Goal: Transaction & Acquisition: Book appointment/travel/reservation

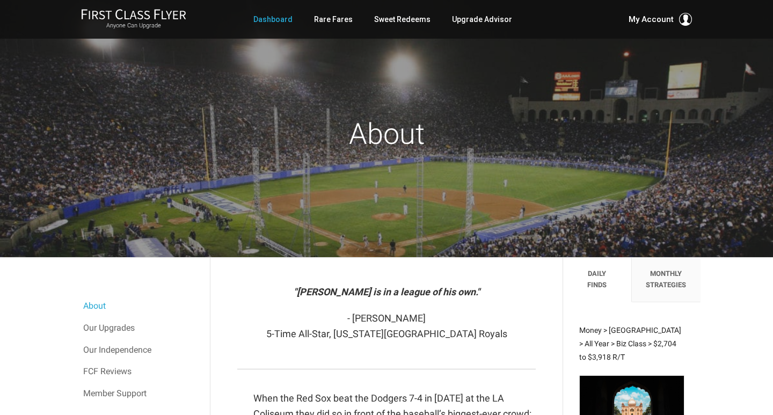
click at [268, 17] on link "Dashboard" at bounding box center [272, 19] width 39 height 19
click at [408, 19] on link "Sweet Redeems" at bounding box center [402, 19] width 56 height 19
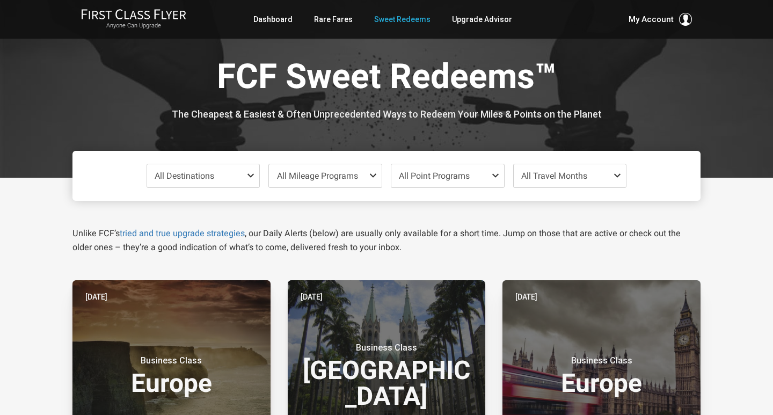
click at [251, 178] on span at bounding box center [252, 175] width 13 height 9
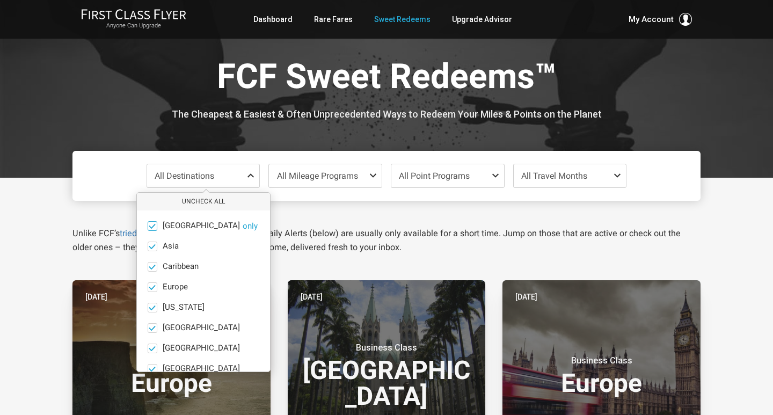
click at [150, 227] on span at bounding box center [152, 226] width 8 height 8
click at [0, 0] on input "Africa only" at bounding box center [0, 0] width 0 height 0
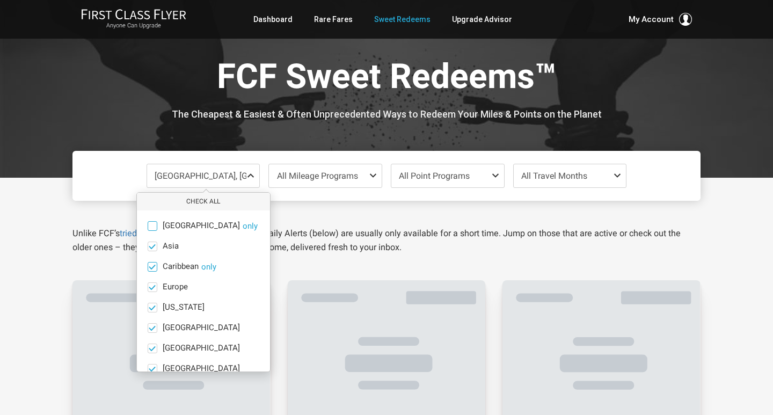
click at [152, 265] on span at bounding box center [152, 267] width 8 height 8
click at [0, 0] on input "Caribbean only" at bounding box center [0, 0] width 0 height 0
click at [152, 292] on ul "Africa only Asia only Caribbean only Europe only Hawaii only India only Mexico …" at bounding box center [203, 327] width 133 height 235
click at [153, 285] on span at bounding box center [152, 287] width 8 height 8
click at [0, 0] on input "Europe only" at bounding box center [0, 0] width 0 height 0
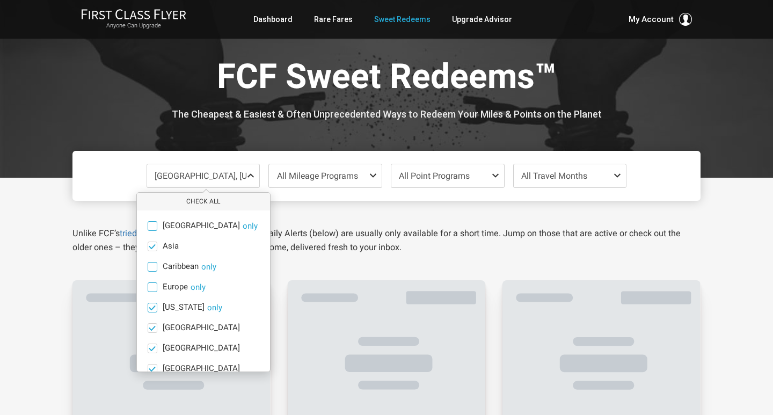
click at [156, 304] on span at bounding box center [152, 307] width 8 height 8
click at [0, 0] on input "Hawaii only" at bounding box center [0, 0] width 0 height 0
click at [154, 330] on span at bounding box center [152, 328] width 8 height 8
click at [0, 0] on input "India only" at bounding box center [0, 0] width 0 height 0
click at [157, 351] on span at bounding box center [153, 349] width 10 height 10
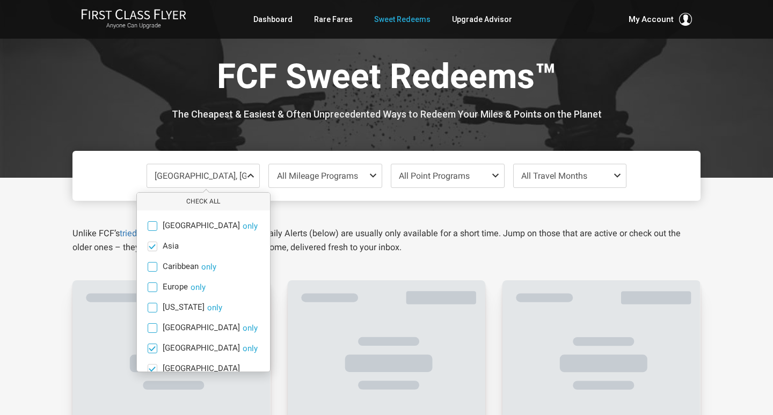
click at [0, 0] on input "Mexico only" at bounding box center [0, 0] width 0 height 0
click at [153, 366] on span at bounding box center [152, 369] width 8 height 8
click at [0, 0] on input "Middle East only" at bounding box center [0, 0] width 0 height 0
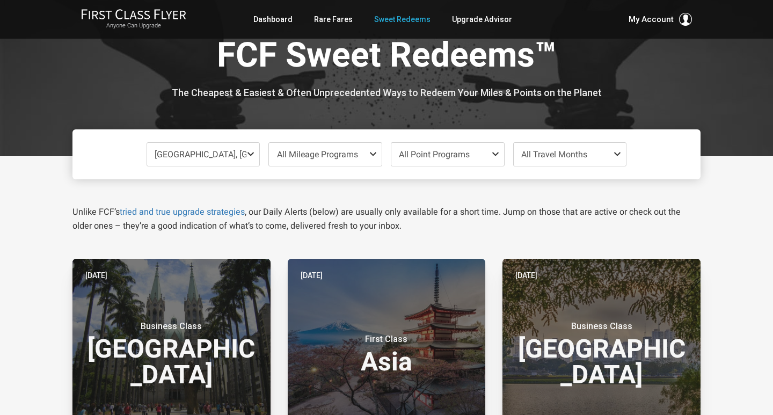
scroll to position [-1, 0]
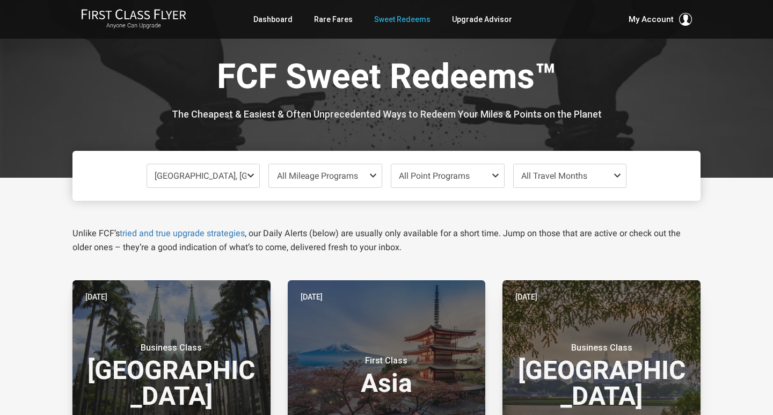
click at [231, 173] on span "Asia, North America, South America or South Pacific" at bounding box center [327, 176] width 344 height 10
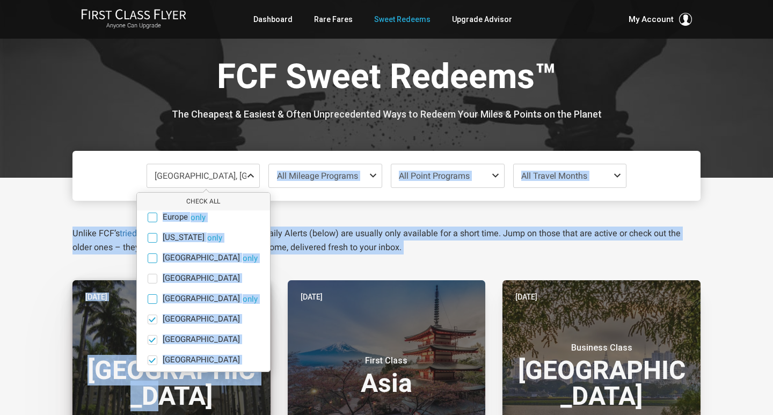
scroll to position [74, 0]
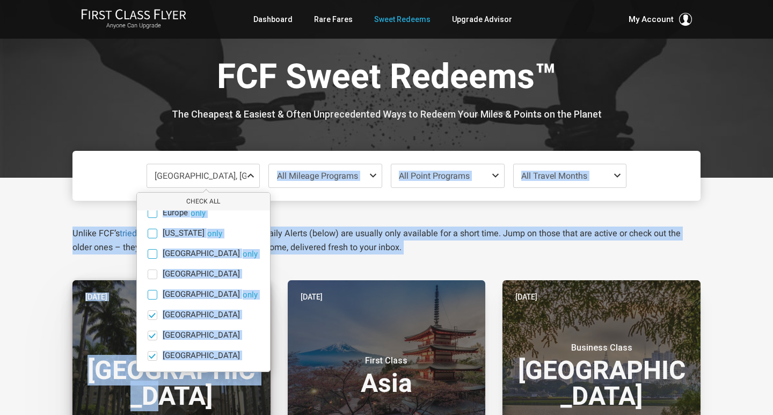
drag, startPoint x: 235, startPoint y: 278, endPoint x: 238, endPoint y: 384, distance: 106.9
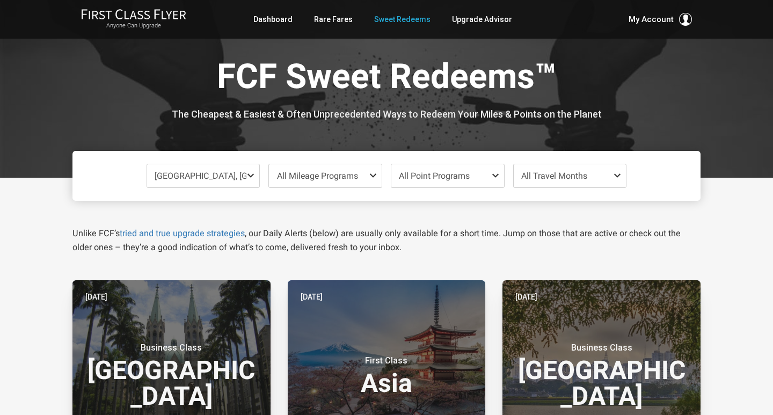
click at [217, 178] on span "Asia, North America, South America or South Pacific" at bounding box center [327, 176] width 344 height 10
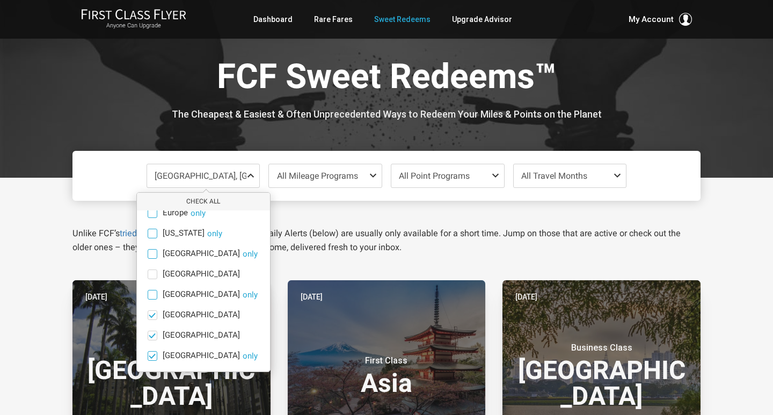
click at [150, 353] on span at bounding box center [152, 356] width 8 height 8
click at [0, 0] on input "South Pacific only" at bounding box center [0, 0] width 0 height 0
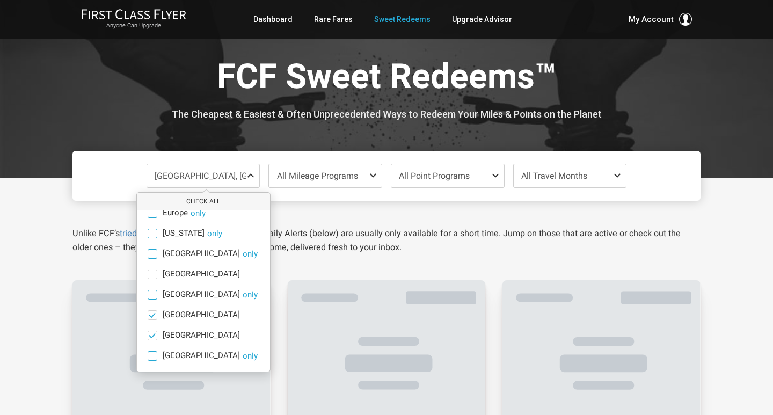
scroll to position [0, 0]
click at [149, 334] on span at bounding box center [152, 335] width 8 height 8
click at [0, 0] on input "South America only" at bounding box center [0, 0] width 0 height 0
click at [149, 316] on span at bounding box center [152, 315] width 8 height 8
click at [0, 0] on input "North America only" at bounding box center [0, 0] width 0 height 0
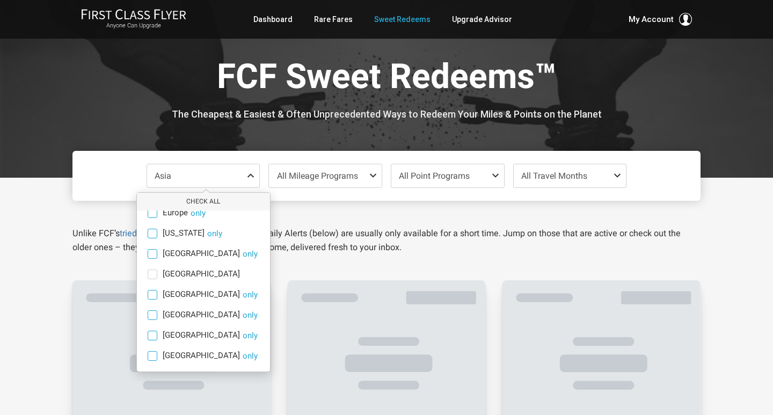
click at [369, 173] on span at bounding box center [375, 175] width 13 height 9
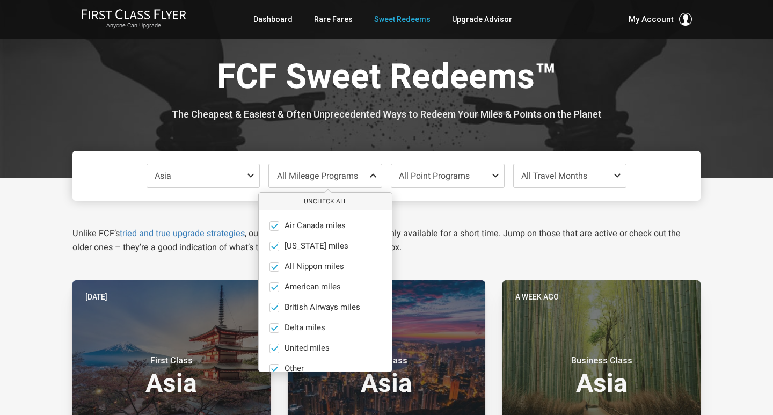
click at [615, 172] on span at bounding box center [619, 175] width 13 height 9
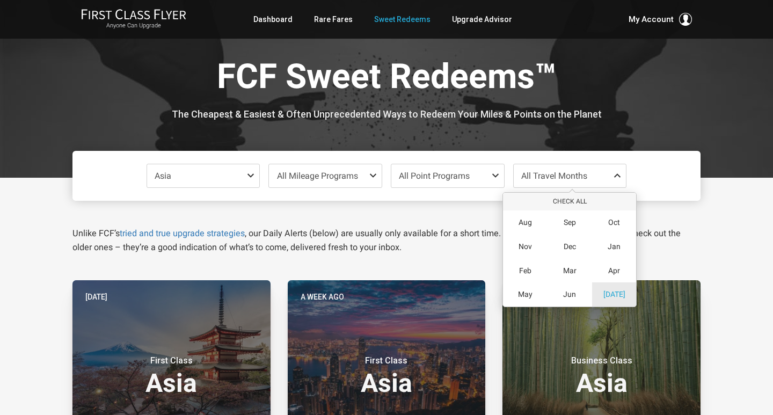
click at [614, 292] on span "Jul" at bounding box center [615, 294] width 22 height 9
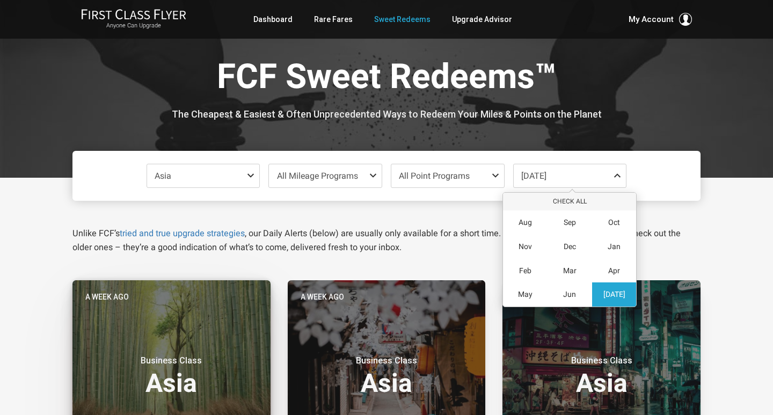
click at [207, 379] on h3 "Business Class Asia" at bounding box center [171, 375] width 172 height 41
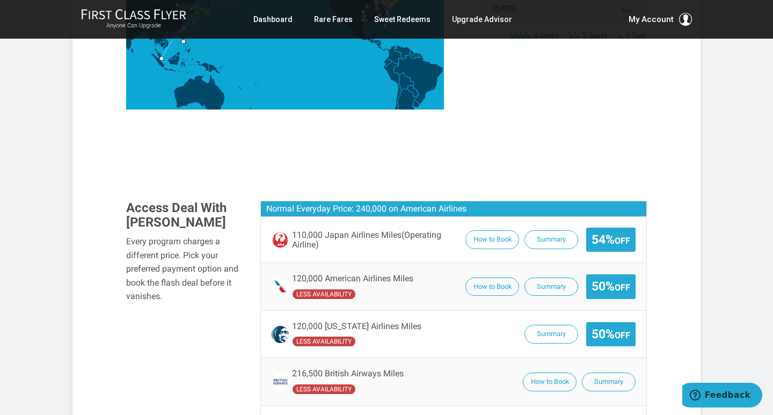
scroll to position [553, 0]
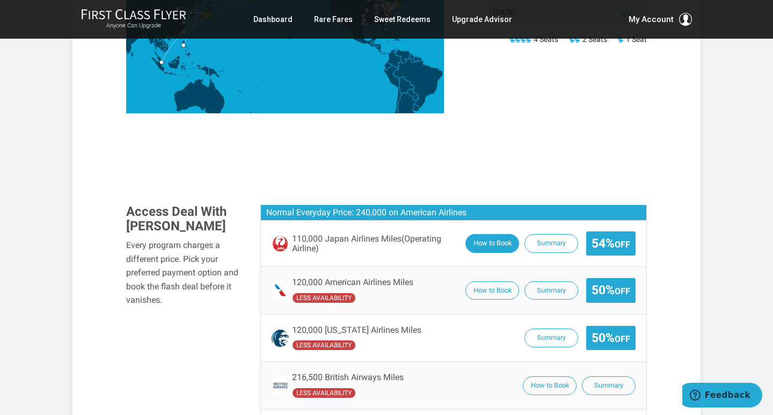
click at [489, 234] on button "How to Book" at bounding box center [493, 243] width 54 height 19
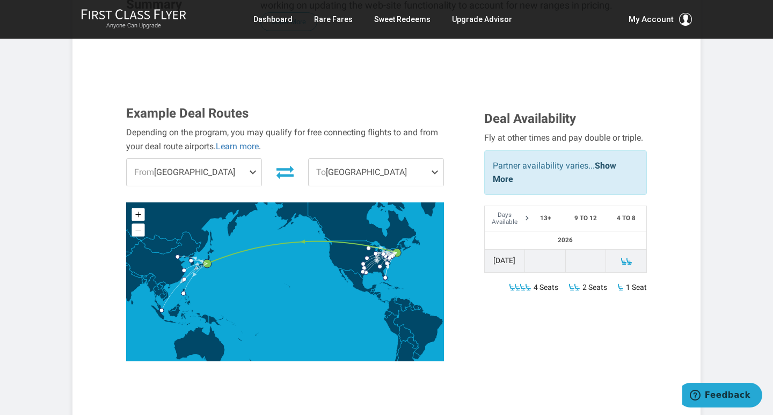
scroll to position [278, 0]
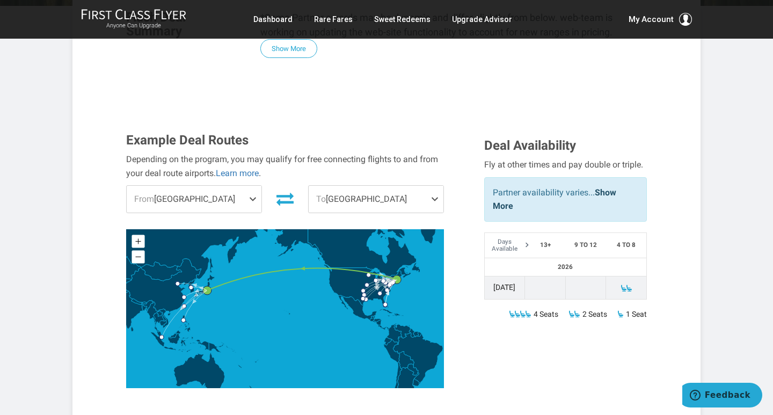
click at [252, 186] on span at bounding box center [255, 199] width 13 height 27
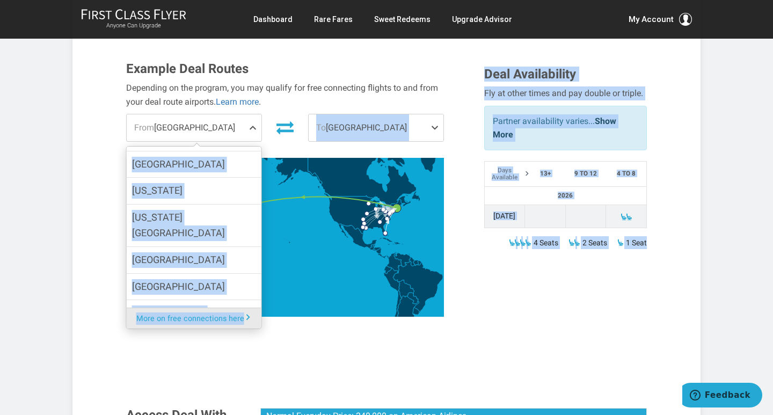
scroll to position [355, 0]
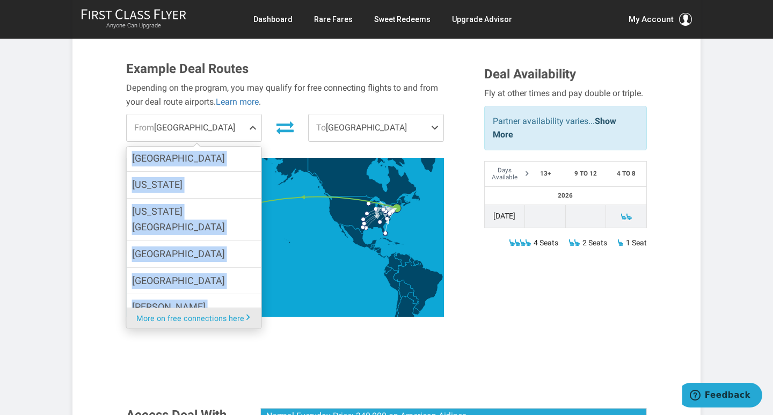
drag, startPoint x: 229, startPoint y: 263, endPoint x: 210, endPoint y: 261, distance: 19.4
click at [212, 260] on ul "Atlanta Austin Baltimore Chicago Cleveland Dallas Ft. Lauderdale Houston Kansas…" at bounding box center [194, 121] width 135 height 516
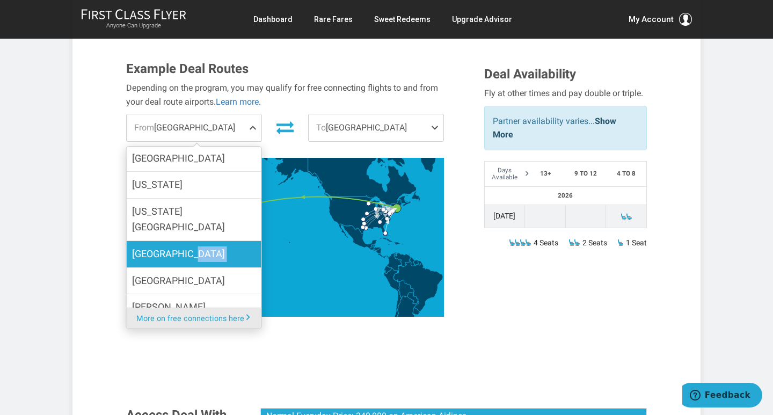
drag, startPoint x: 212, startPoint y: 200, endPoint x: 212, endPoint y: 193, distance: 6.5
click at [212, 193] on ul "Atlanta Austin Baltimore Chicago Cleveland Dallas Ft. Lauderdale Houston Kansas…" at bounding box center [194, 121] width 135 height 516
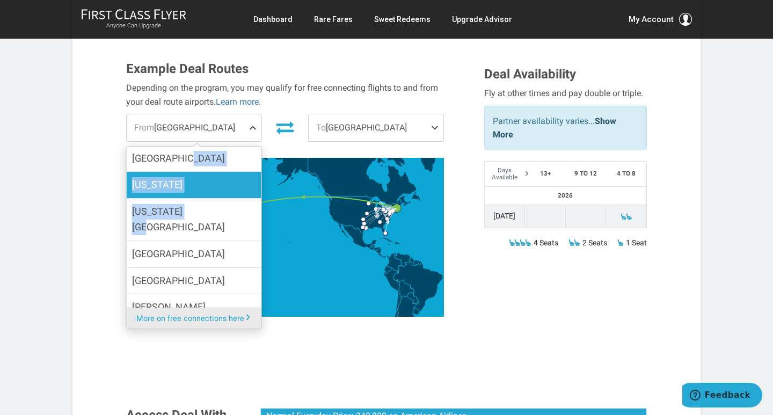
drag, startPoint x: 211, startPoint y: 166, endPoint x: 210, endPoint y: 126, distance: 40.8
click at [213, 120] on ul "Atlanta Austin Baltimore Chicago Cleveland Dallas Ft. Lauderdale Houston Kansas…" at bounding box center [194, 121] width 135 height 516
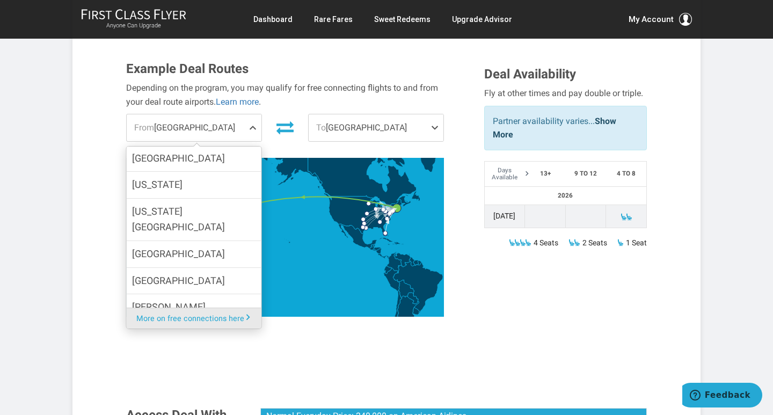
click at [284, 115] on div "Example Deal Routes Depending on the program, you may qualify for free connecti…" at bounding box center [297, 192] width 358 height 260
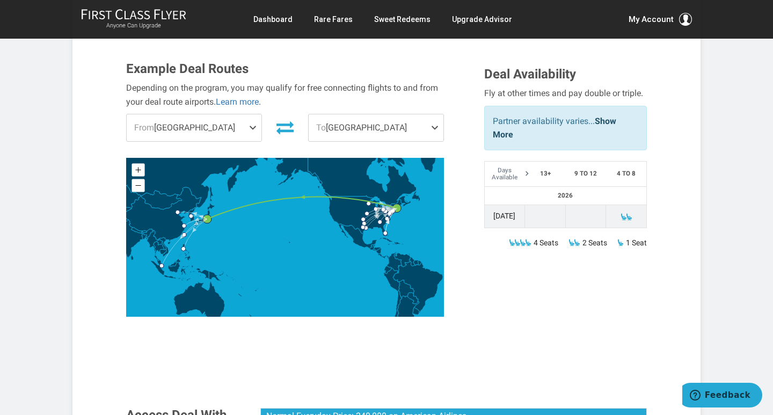
click at [249, 114] on span at bounding box center [255, 127] width 13 height 27
